Goal: Find specific page/section: Find specific page/section

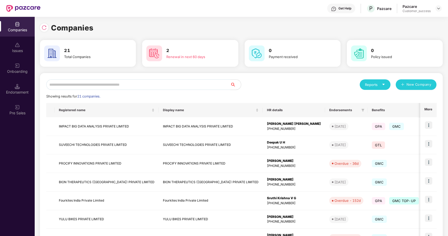
click at [101, 83] on input "text" at bounding box center [138, 84] width 184 height 11
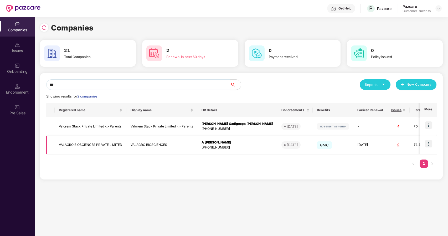
type input "***"
click at [105, 146] on td "VALAGRO BIOSCIENCES PRIVATE LIMITED" at bounding box center [91, 145] width 72 height 19
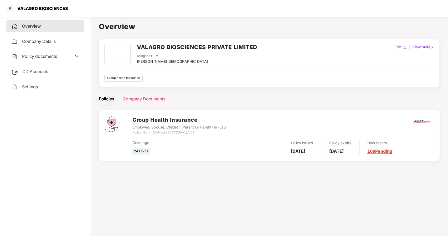
click at [135, 95] on div "Company Documents" at bounding box center [144, 99] width 43 height 13
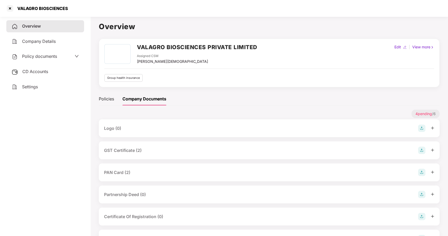
click at [37, 55] on span "Policy documents" at bounding box center [39, 56] width 35 height 5
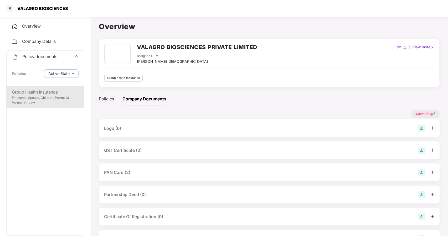
click at [43, 88] on div "Group Health Insurance Employee, Spouse, Children, Parent Or Parent-In-Law" at bounding box center [45, 97] width 77 height 22
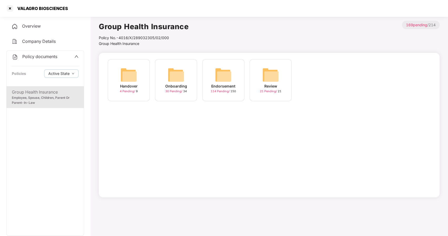
click at [166, 79] on div "Onboarding 30 Pending / 34" at bounding box center [176, 80] width 42 height 42
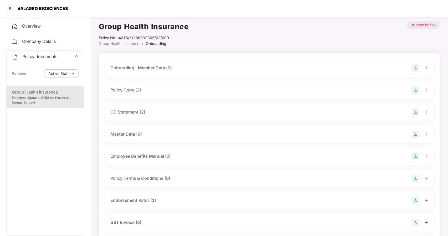
click at [131, 90] on div "Policy Copy (2)" at bounding box center [125, 90] width 31 height 7
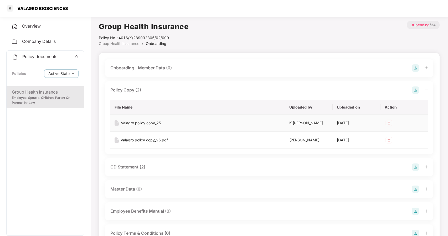
click at [143, 123] on div "Valagro policy copy_25" at bounding box center [141, 123] width 40 height 6
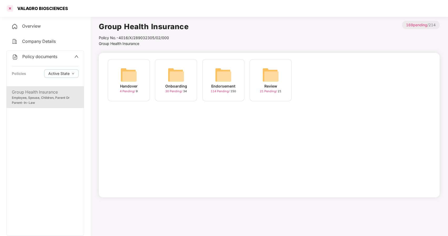
click at [11, 9] on div at bounding box center [10, 8] width 8 height 8
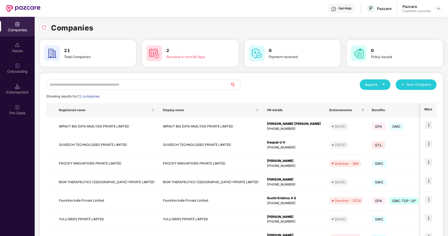
click at [85, 86] on input "text" at bounding box center [138, 84] width 184 height 11
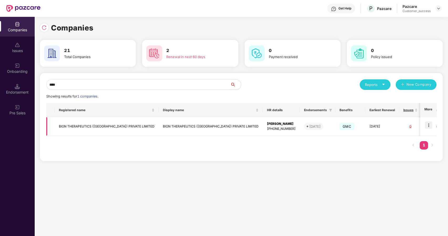
type input "****"
click at [431, 125] on img at bounding box center [428, 124] width 7 height 7
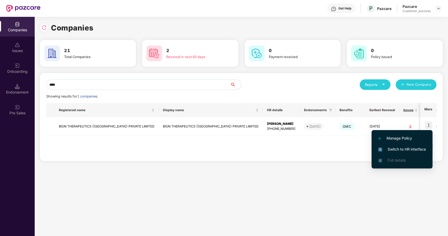
click at [384, 147] on span "Switch to HR interface" at bounding box center [402, 149] width 48 height 6
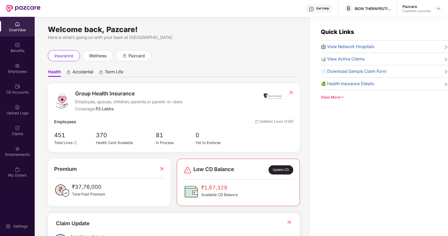
click at [19, 53] on div "Benefits" at bounding box center [17, 50] width 35 height 5
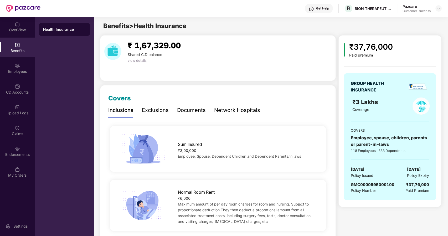
click at [188, 109] on div "Documents" at bounding box center [191, 110] width 29 height 8
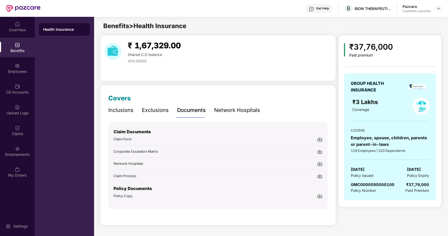
click at [123, 194] on span "Policy Copy" at bounding box center [123, 196] width 19 height 4
click at [13, 72] on div "Employees" at bounding box center [17, 71] width 35 height 5
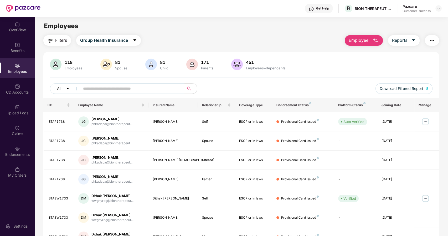
click at [116, 87] on input "text" at bounding box center [130, 89] width 94 height 8
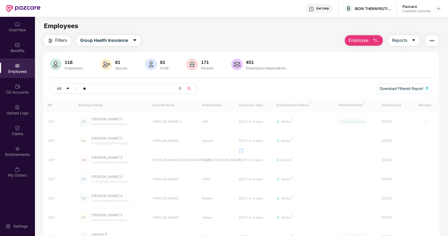
type input "*"
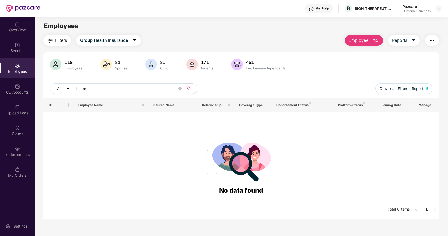
type input "*"
click at [119, 42] on span "Group Health Insurance" at bounding box center [104, 40] width 48 height 7
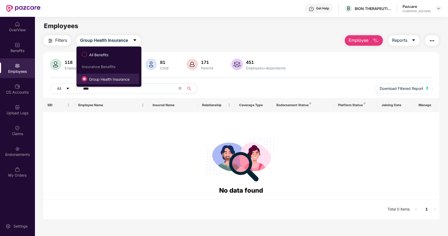
click at [102, 84] on li "Group Health Insurance" at bounding box center [107, 79] width 63 height 11
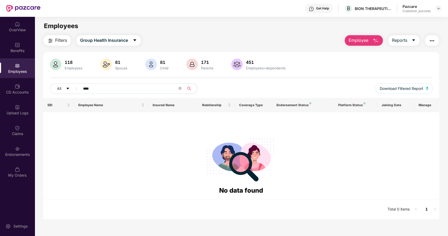
click at [98, 91] on input "****" at bounding box center [130, 89] width 94 height 8
type input "*"
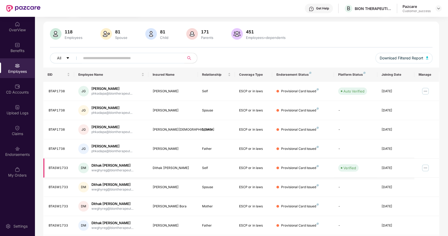
scroll to position [86, 0]
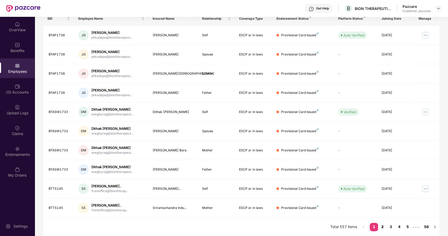
click at [382, 226] on link "2" at bounding box center [382, 227] width 8 height 8
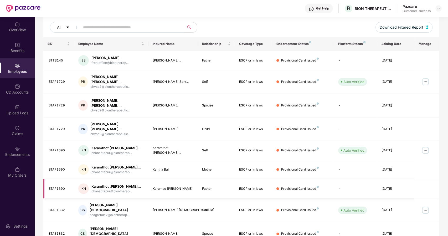
scroll to position [0, 0]
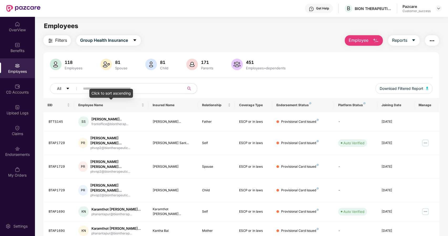
click at [95, 87] on input "text" at bounding box center [130, 89] width 94 height 8
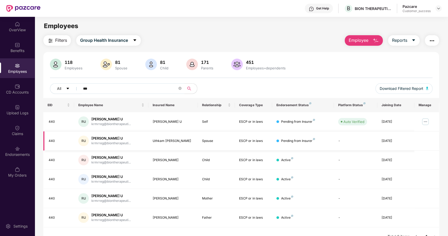
scroll to position [17, 0]
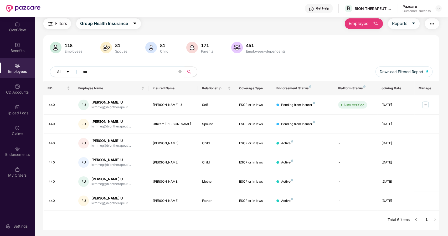
type input "***"
click at [437, 8] on img at bounding box center [439, 8] width 4 height 4
click at [395, 20] on div "Switch to partner view" at bounding box center [414, 21] width 68 height 10
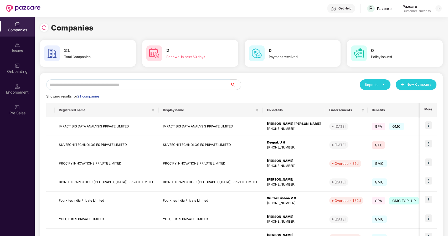
click at [195, 85] on input "text" at bounding box center [138, 84] width 184 height 11
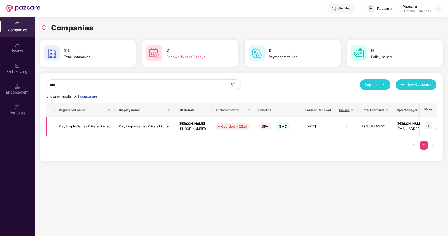
type input "****"
click at [428, 124] on img at bounding box center [428, 124] width 7 height 7
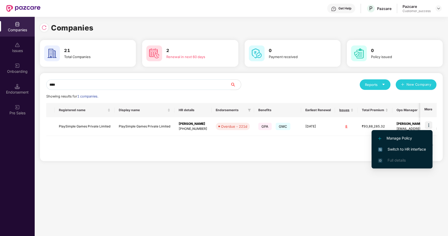
click at [406, 145] on li "Switch to HR interface" at bounding box center [402, 149] width 61 height 11
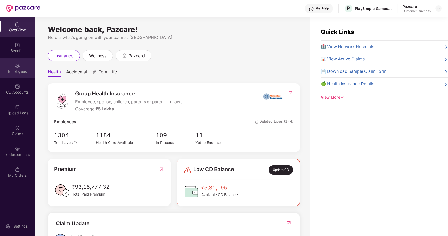
click at [9, 68] on div "Employees" at bounding box center [17, 68] width 35 height 20
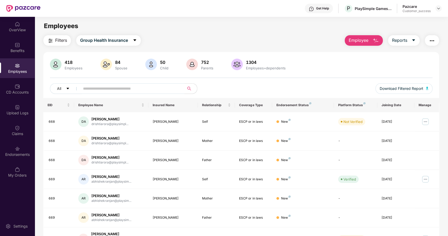
click at [95, 89] on input "text" at bounding box center [130, 89] width 94 height 8
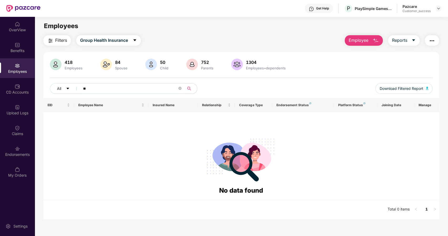
type input "*"
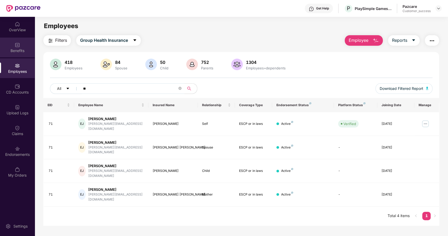
type input "**"
click at [18, 42] on img at bounding box center [17, 44] width 5 height 5
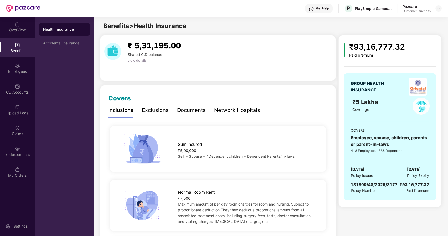
click at [196, 108] on div "Documents" at bounding box center [191, 110] width 29 height 8
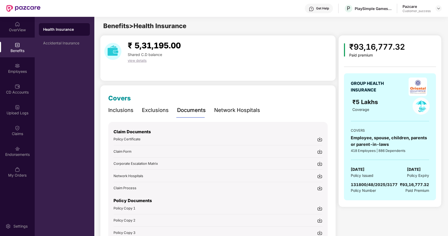
click at [131, 136] on div "Policy Certificate" at bounding box center [127, 138] width 27 height 5
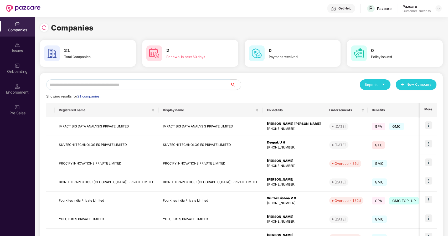
click at [61, 87] on input "text" at bounding box center [138, 84] width 184 height 11
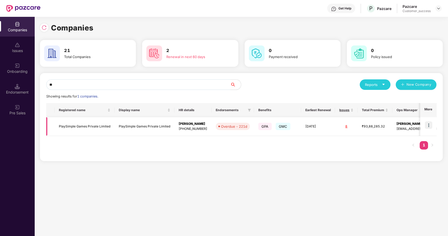
type input "**"
click at [58, 126] on td "PlaySimple Games Private Limited" at bounding box center [85, 126] width 60 height 19
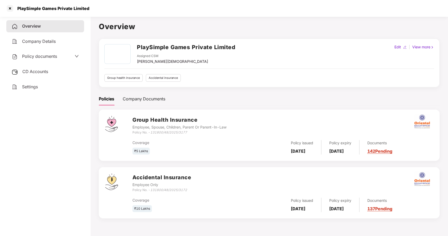
click at [34, 57] on span "Policy documents" at bounding box center [39, 56] width 35 height 5
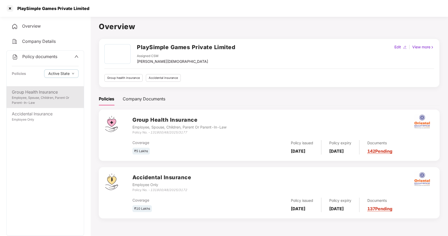
click at [35, 86] on div "Group Health Insurance Employee, Spouse, Children, Parent Or Parent-In-Law" at bounding box center [45, 97] width 77 height 22
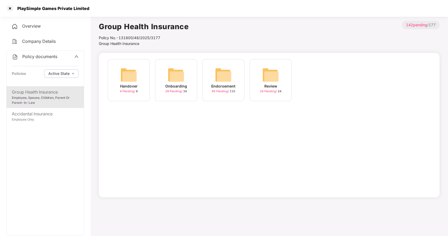
click at [172, 86] on div "Onboarding" at bounding box center [176, 86] width 22 height 6
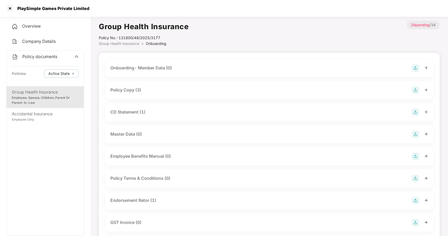
click at [125, 93] on div "Policy Copy (3)" at bounding box center [125, 90] width 31 height 7
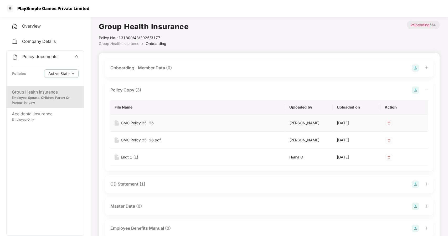
click at [134, 122] on div "GMC Policy 25-26" at bounding box center [137, 123] width 33 height 6
click at [12, 5] on div at bounding box center [10, 8] width 8 height 8
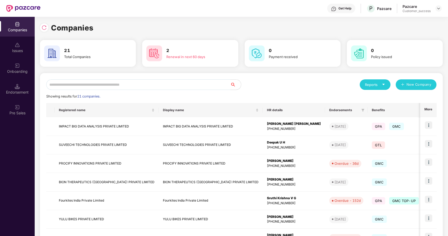
click at [99, 85] on input "text" at bounding box center [138, 84] width 184 height 11
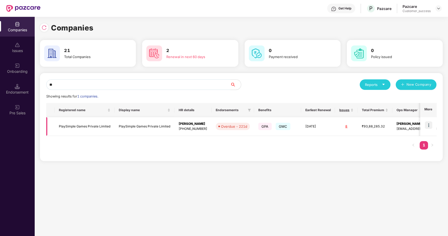
type input "**"
click at [429, 124] on img at bounding box center [428, 124] width 7 height 7
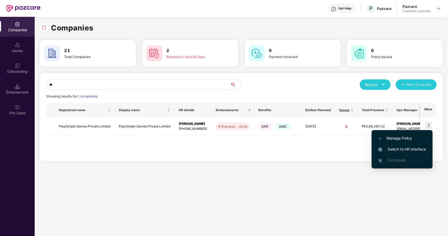
click at [392, 150] on span "Switch to HR interface" at bounding box center [402, 149] width 48 height 6
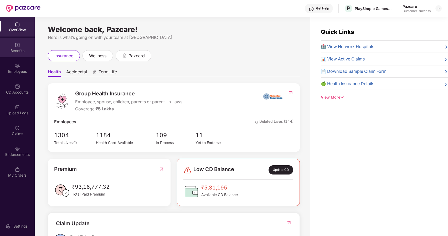
click at [13, 52] on div "Benefits" at bounding box center [17, 50] width 35 height 5
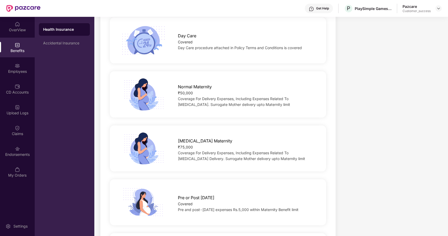
scroll to position [498, 0]
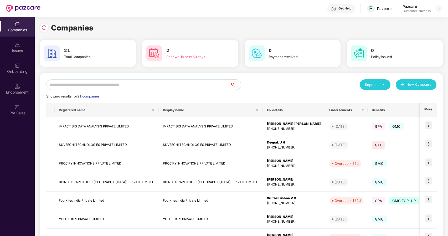
click at [90, 85] on input "text" at bounding box center [138, 84] width 184 height 11
